Goal: Task Accomplishment & Management: Use online tool/utility

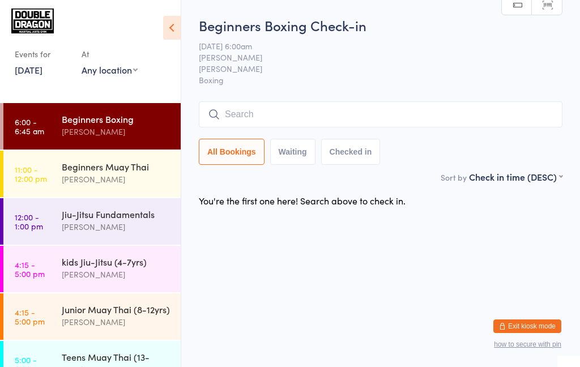
scroll to position [10, 0]
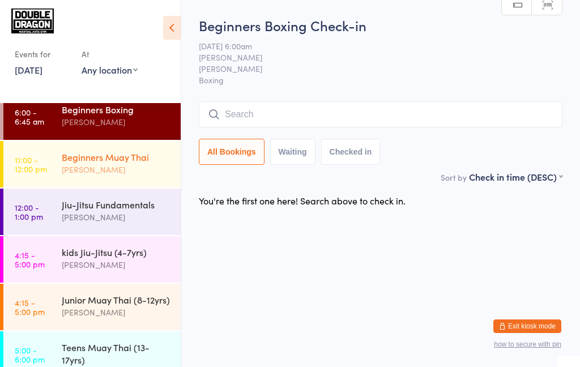
click at [84, 185] on div "Beginners Muay Thai [PERSON_NAME]" at bounding box center [121, 163] width 119 height 45
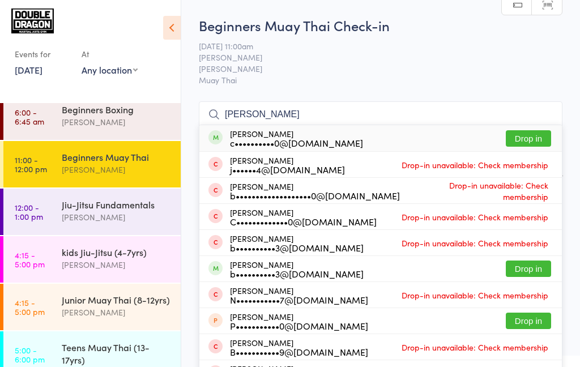
type input "[PERSON_NAME]"
click at [533, 139] on button "Drop in" at bounding box center [528, 138] width 45 height 16
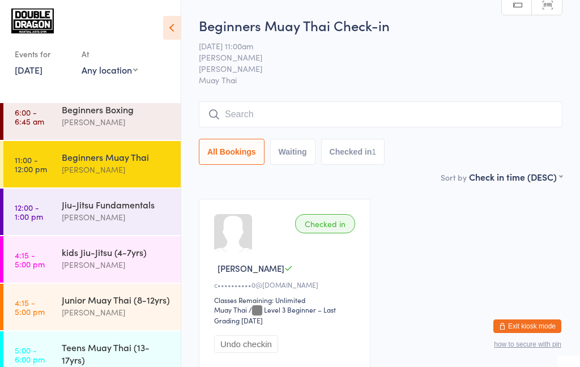
click at [110, 166] on div "[PERSON_NAME]" at bounding box center [116, 169] width 109 height 13
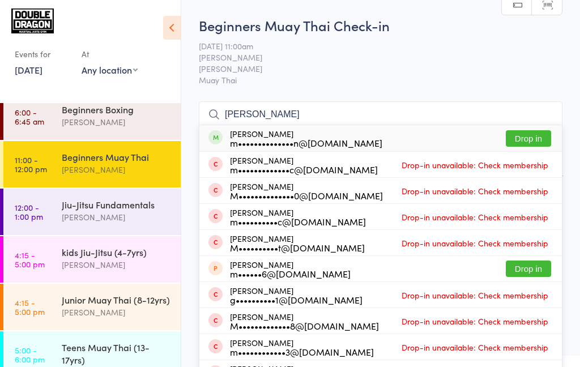
type input "[PERSON_NAME]"
click at [528, 139] on button "Drop in" at bounding box center [528, 138] width 45 height 16
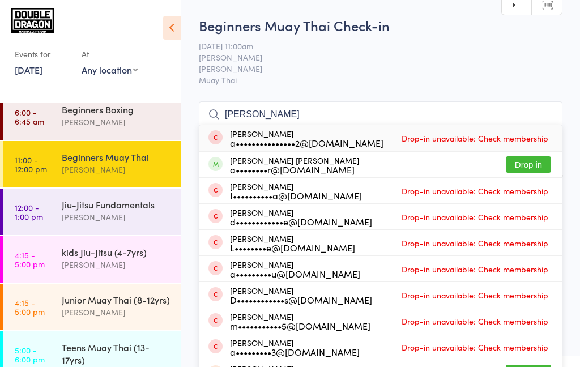
type input "[PERSON_NAME]"
click at [521, 169] on button "Drop in" at bounding box center [528, 164] width 45 height 16
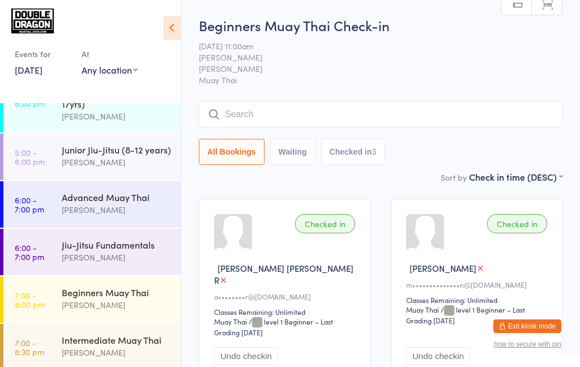
scroll to position [260, 0]
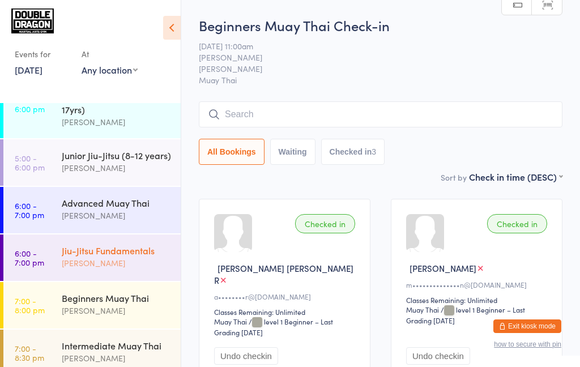
click at [107, 237] on div "Jiu-Jitsu Fundamentals [PERSON_NAME]" at bounding box center [121, 257] width 119 height 45
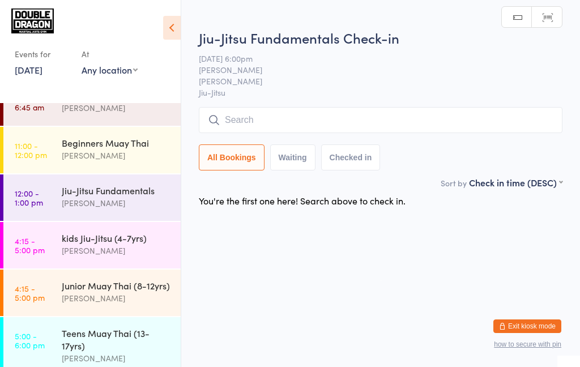
scroll to position [24, 0]
click at [100, 165] on div "Beginners Muay Thai [PERSON_NAME]" at bounding box center [121, 148] width 119 height 45
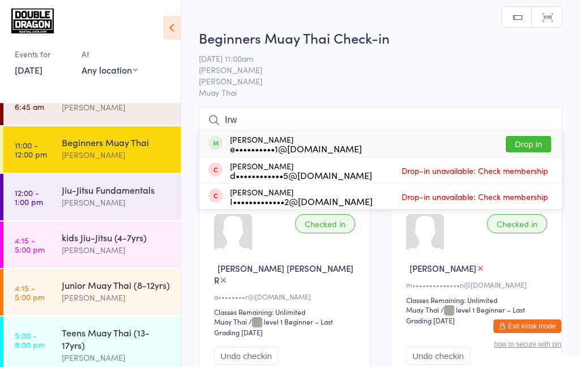
type input "Irw"
click at [532, 148] on button "Drop in" at bounding box center [528, 144] width 45 height 16
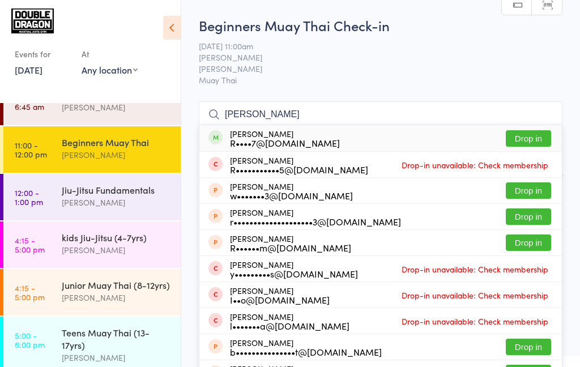
type input "[PERSON_NAME]"
click at [528, 142] on button "Drop in" at bounding box center [528, 138] width 45 height 16
